Goal: Task Accomplishment & Management: Use online tool/utility

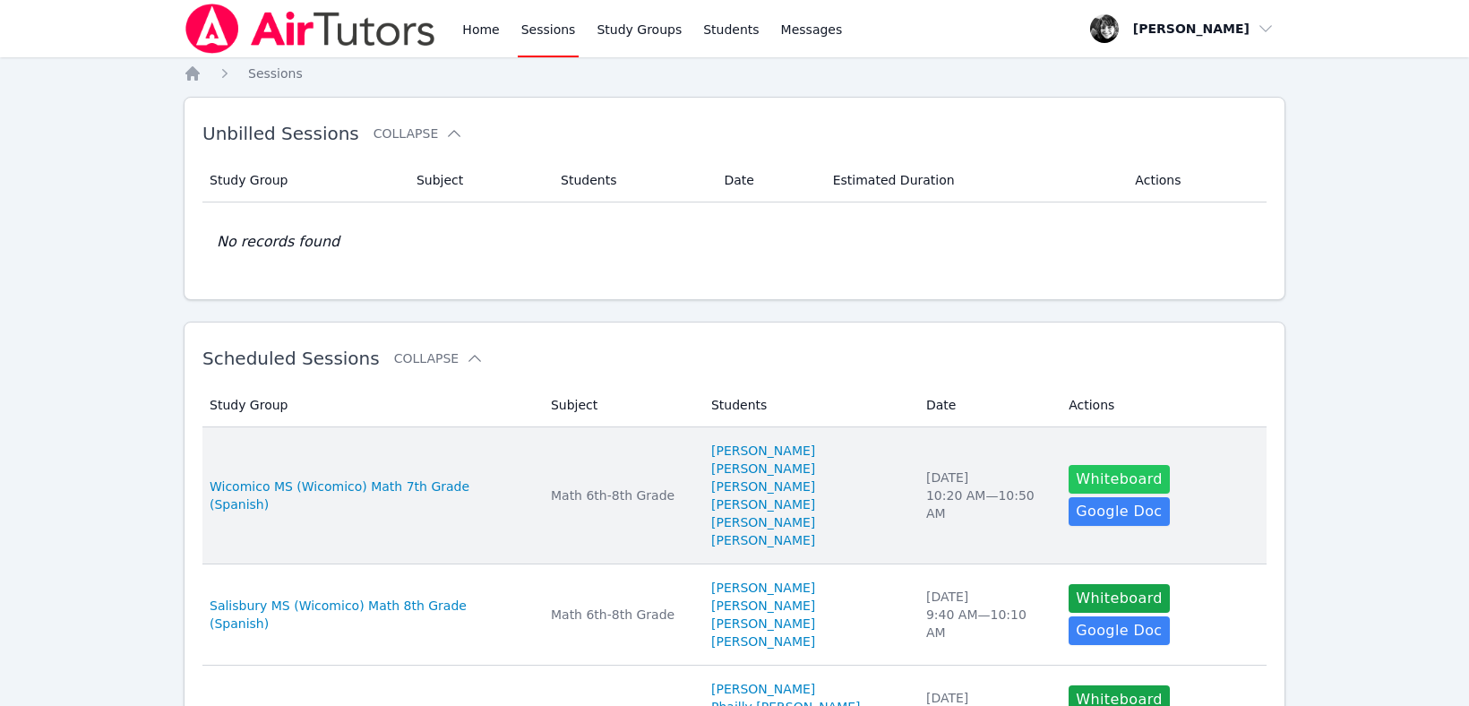
click at [1108, 478] on button "Whiteboard" at bounding box center [1119, 479] width 101 height 29
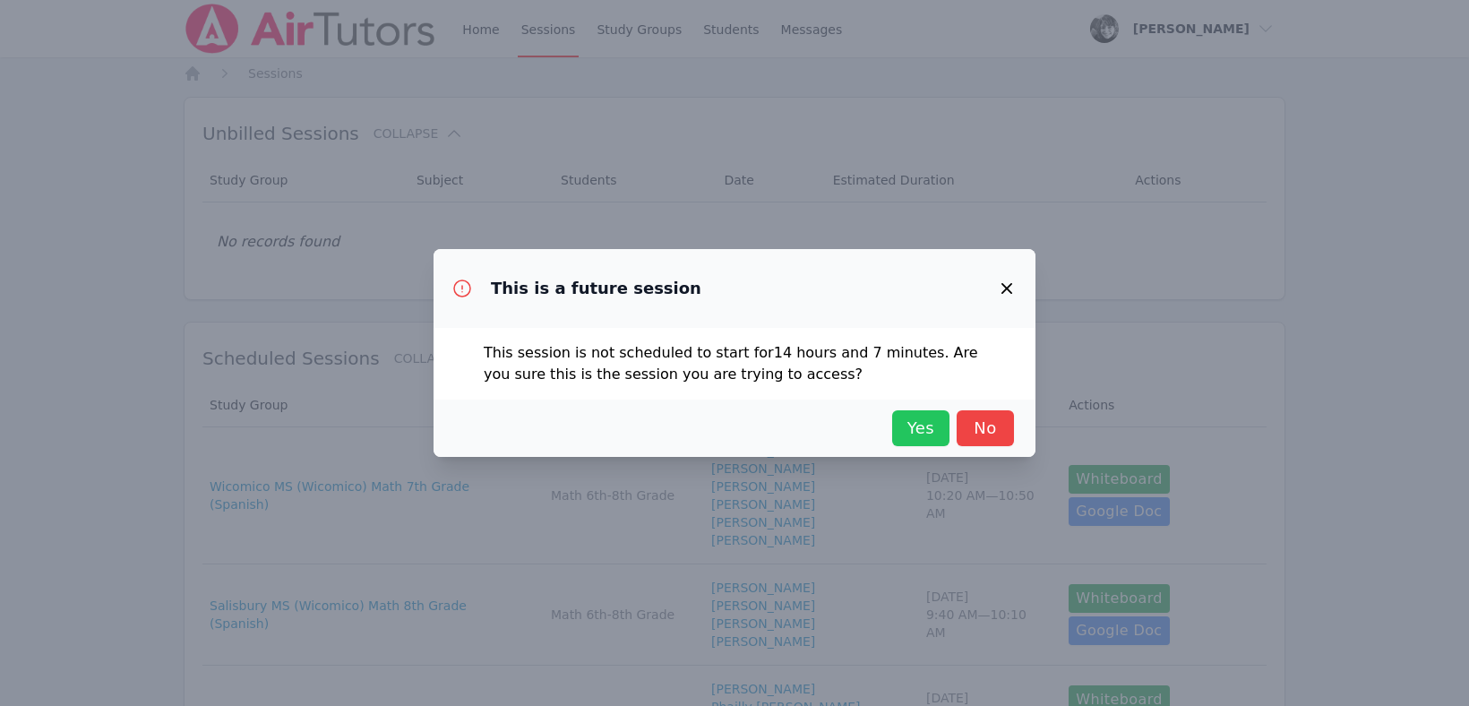
click at [913, 432] on span "Yes" at bounding box center [920, 428] width 39 height 25
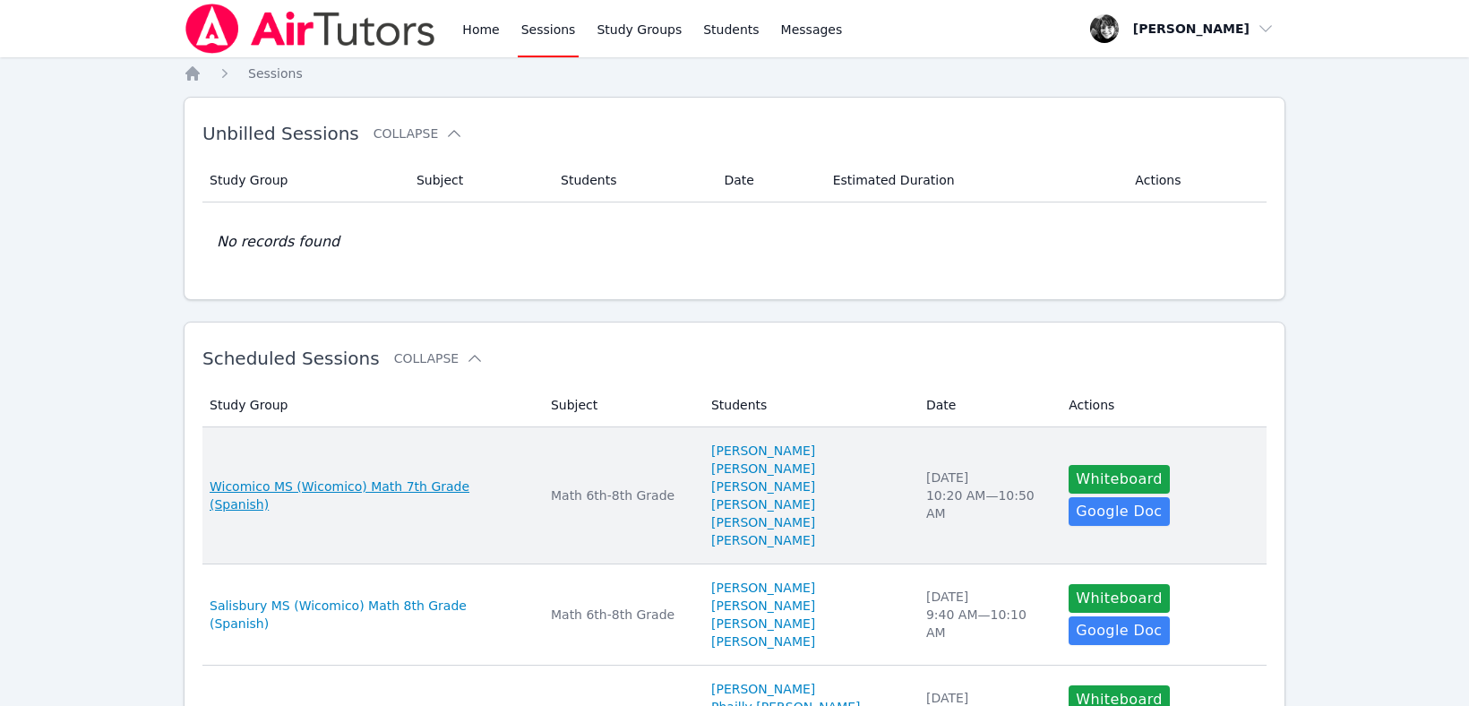
click at [436, 477] on span "Wicomico MS (Wicomico) Math 7th Grade (Spanish)" at bounding box center [370, 495] width 320 height 36
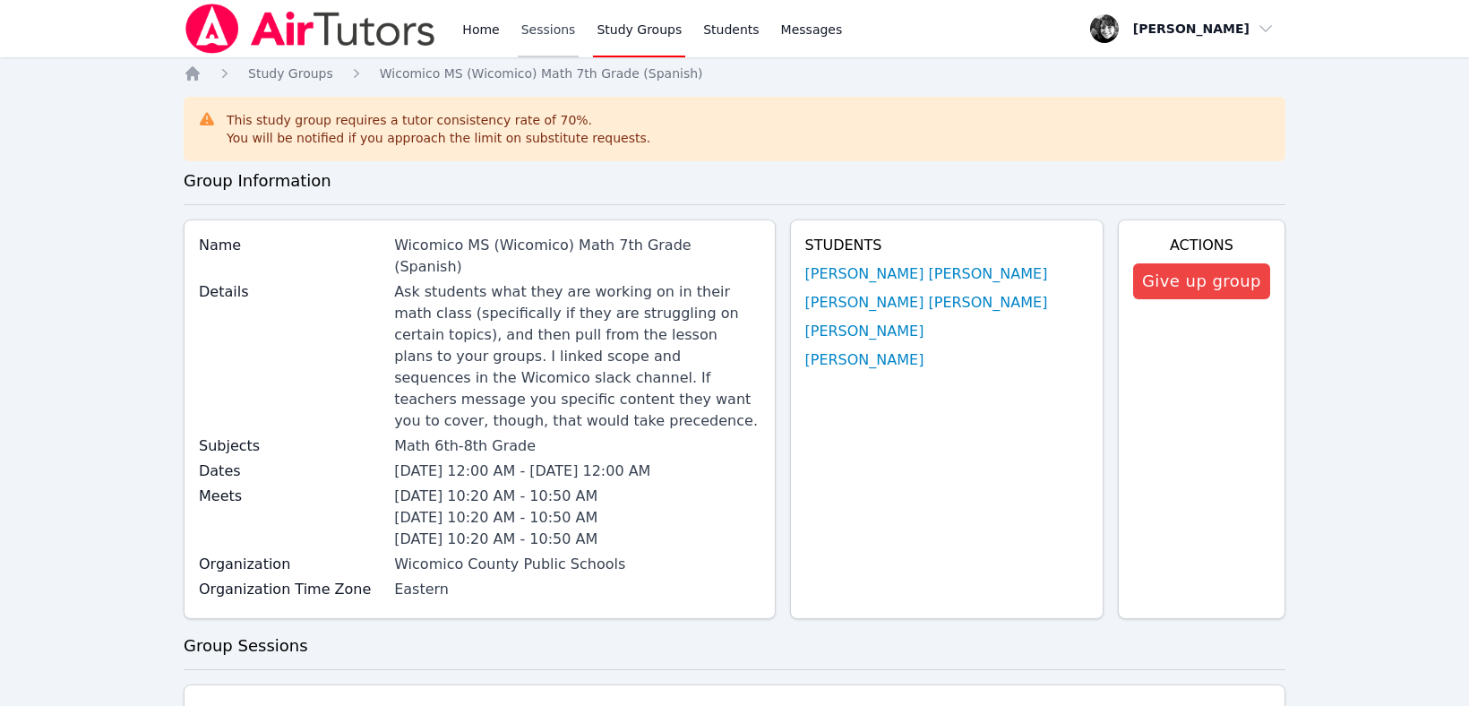
click at [532, 34] on link "Sessions" at bounding box center [549, 28] width 62 height 57
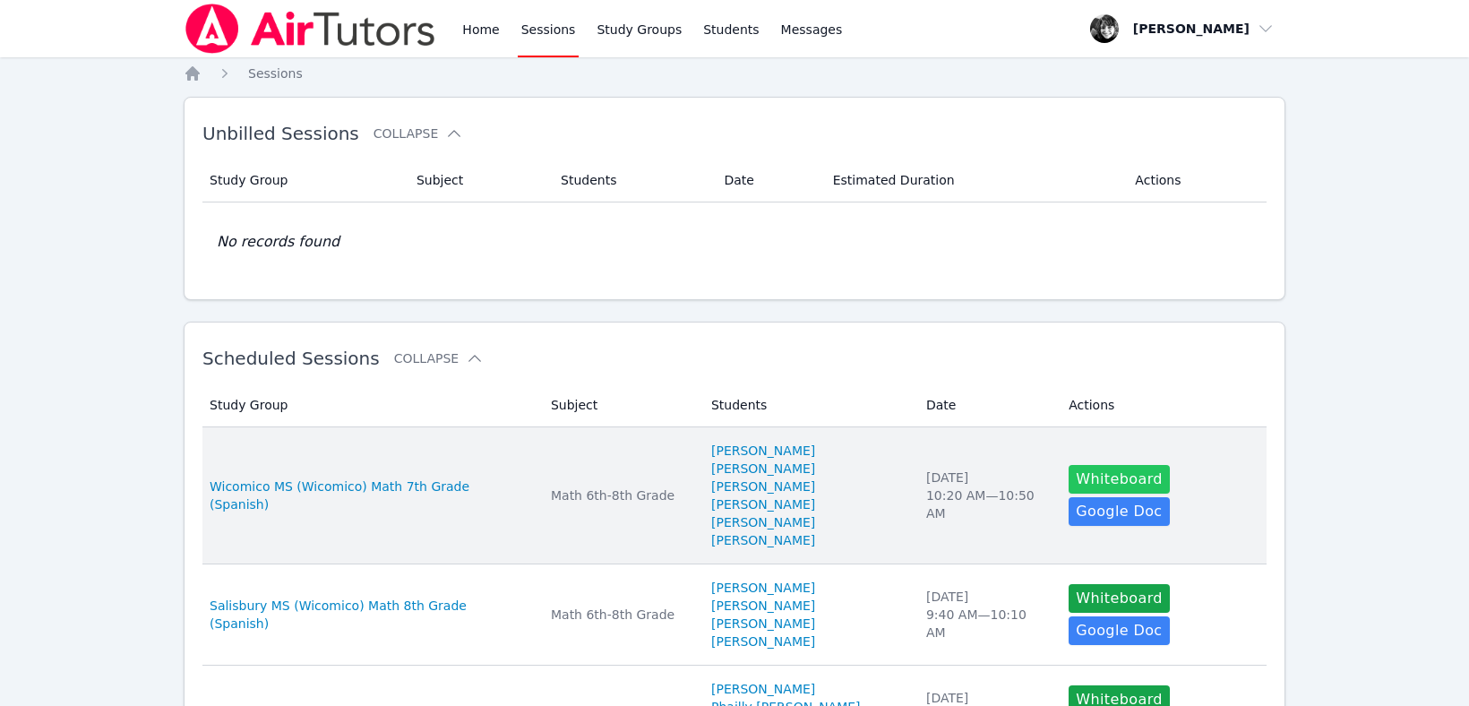
click at [1098, 478] on button "Whiteboard" at bounding box center [1119, 479] width 101 height 29
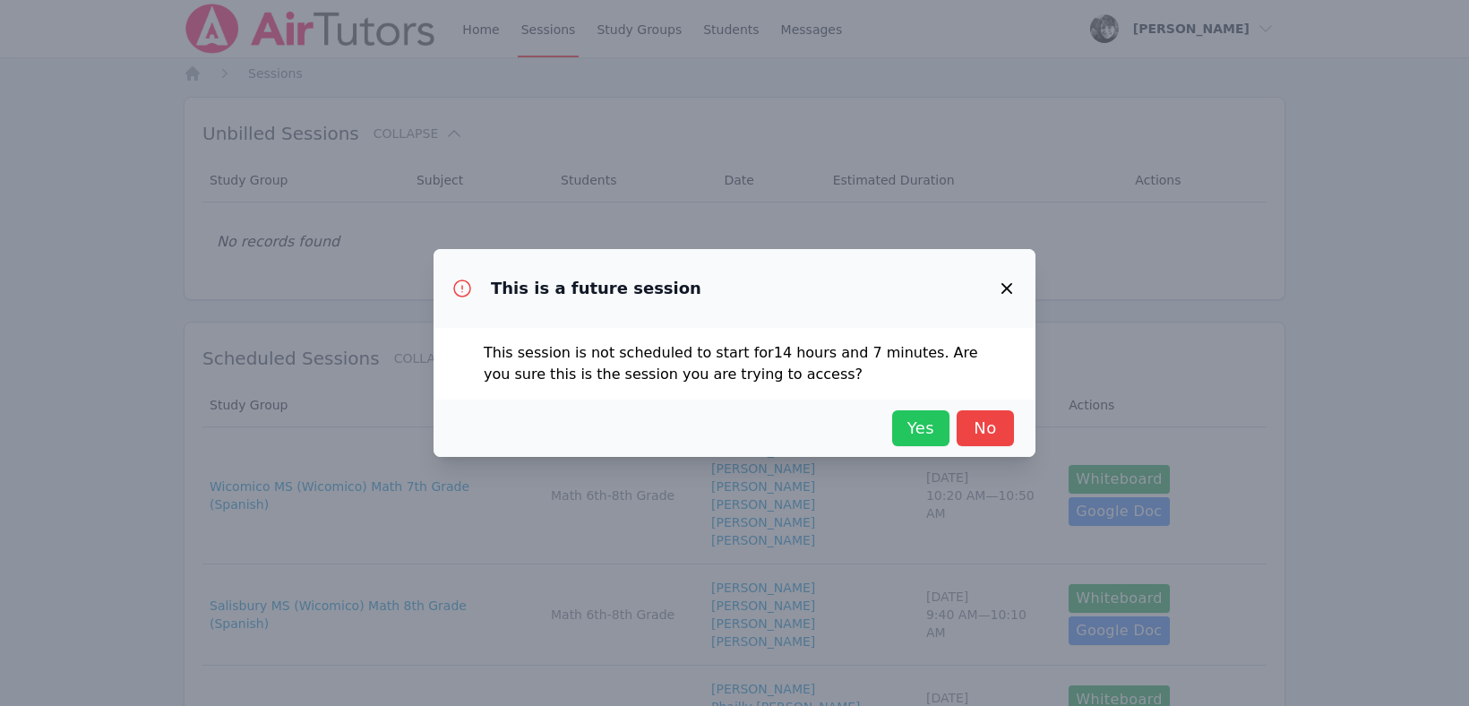
click at [934, 440] on span "Yes" at bounding box center [920, 428] width 39 height 25
